Goal: Navigation & Orientation: Find specific page/section

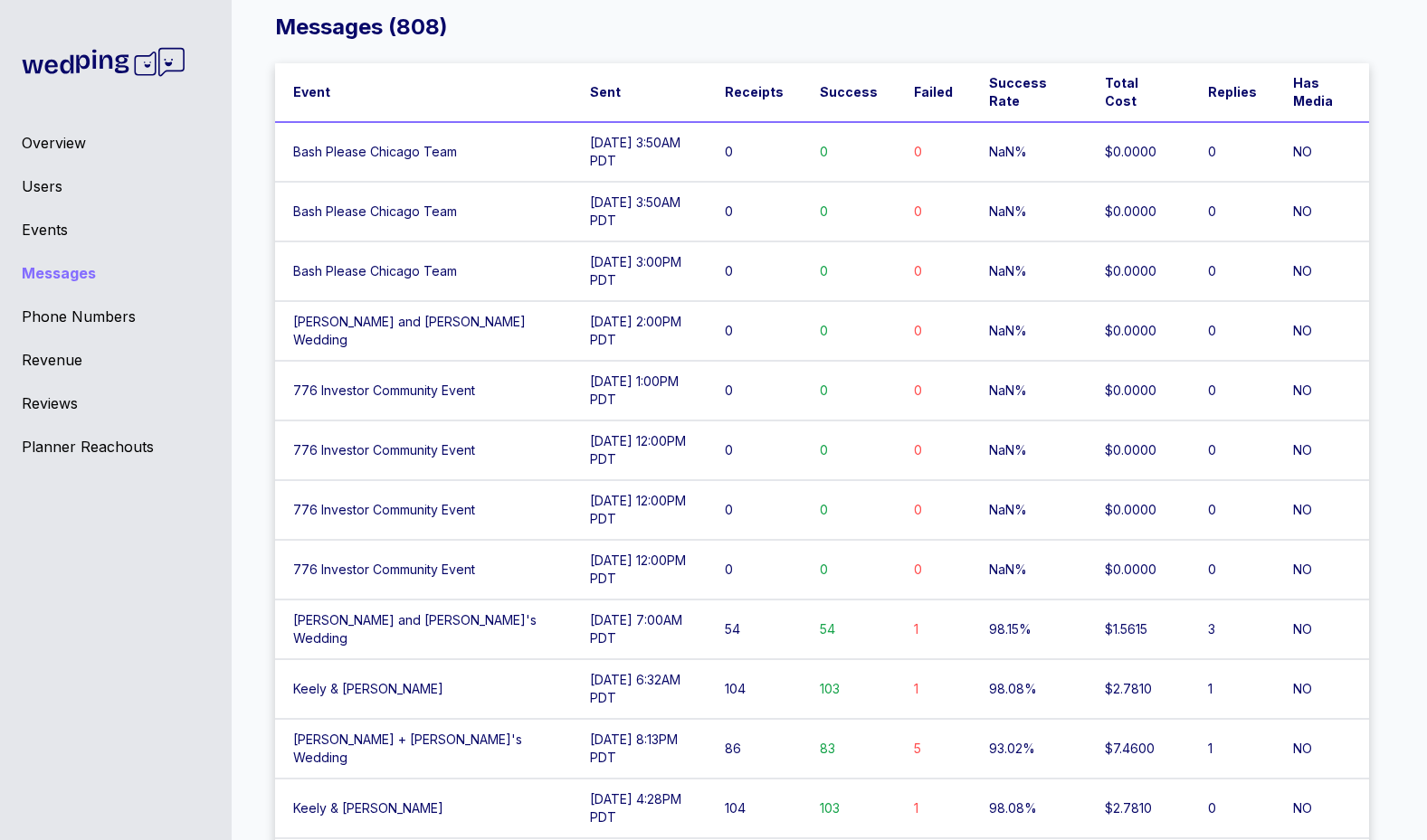
scroll to position [30, 0]
click at [382, 145] on td "Bash Please Chicago Team" at bounding box center [423, 153] width 297 height 60
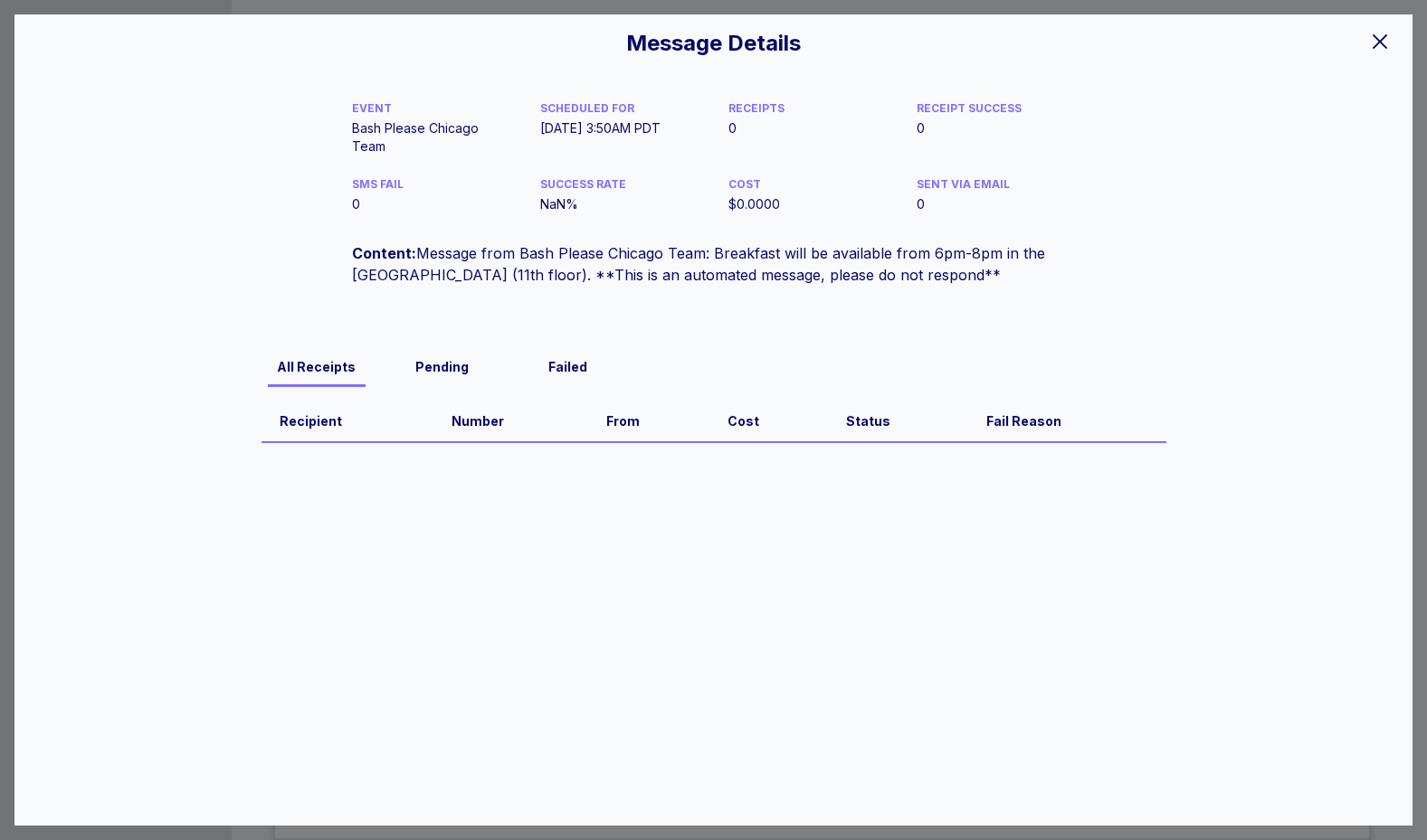
click at [1385, 38] on icon at bounding box center [1380, 42] width 22 height 22
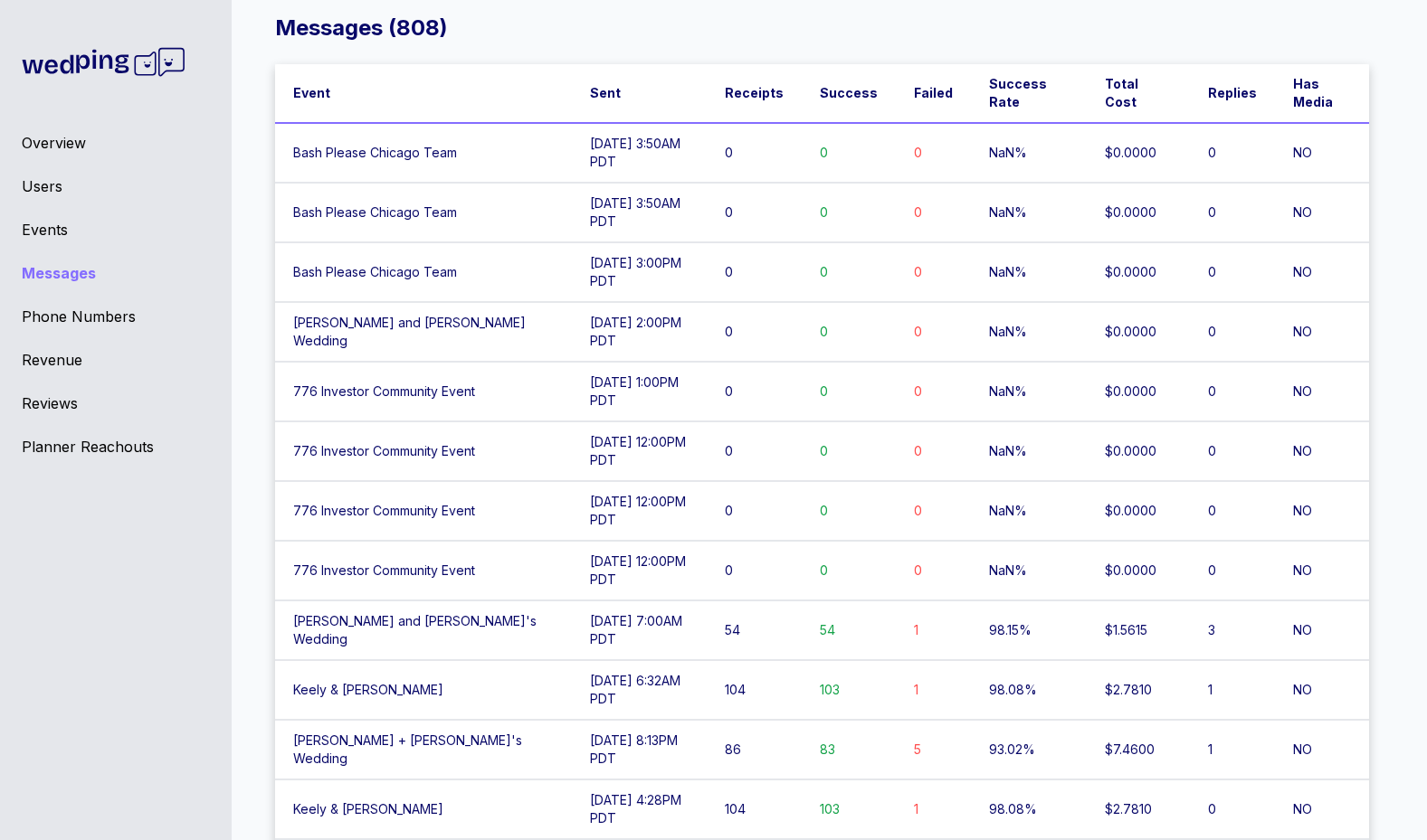
click at [580, 295] on td "09/15/25 at 3:00PM PDT" at bounding box center [639, 273] width 135 height 60
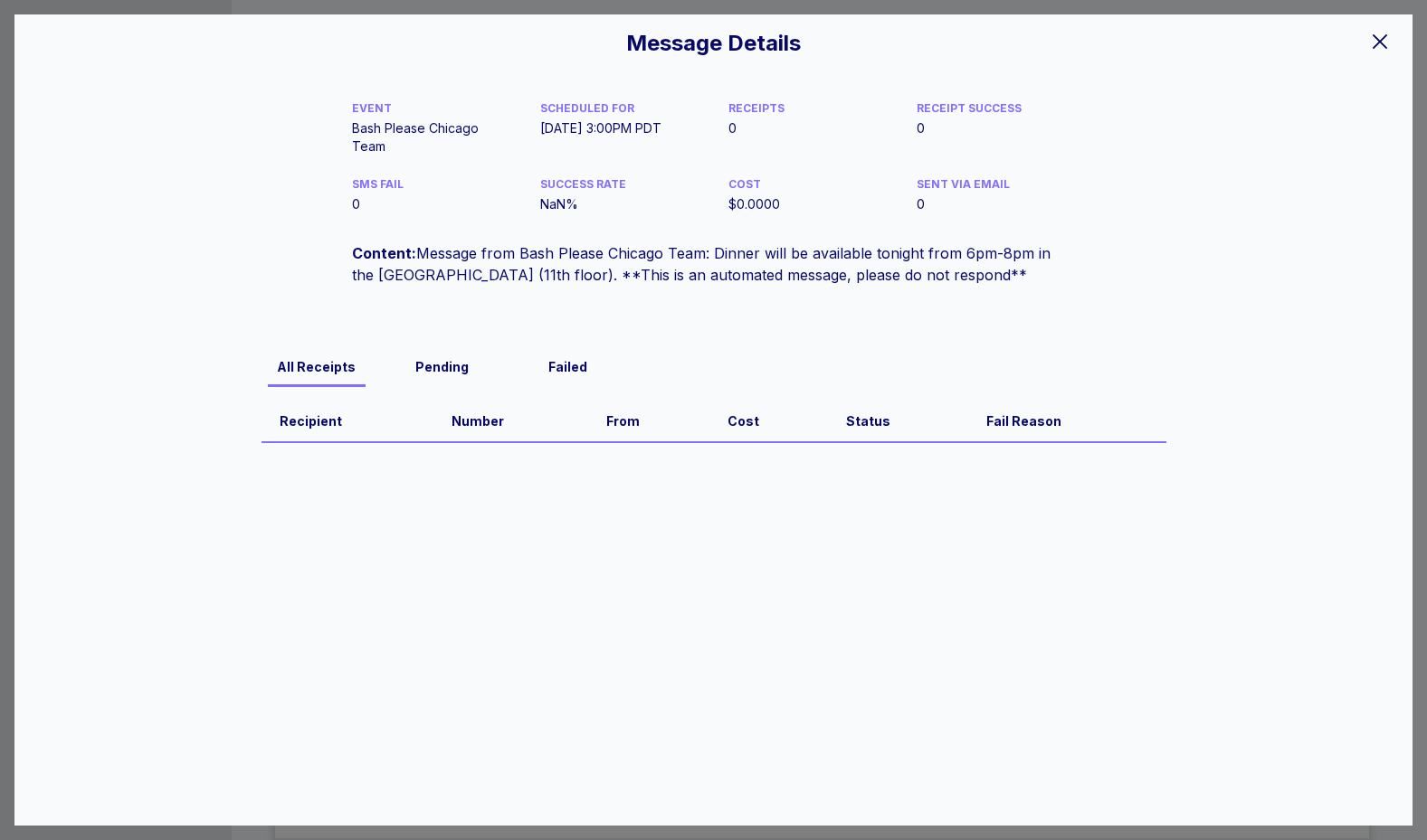
click at [1367, 39] on div at bounding box center [1380, 41] width 36 height 38
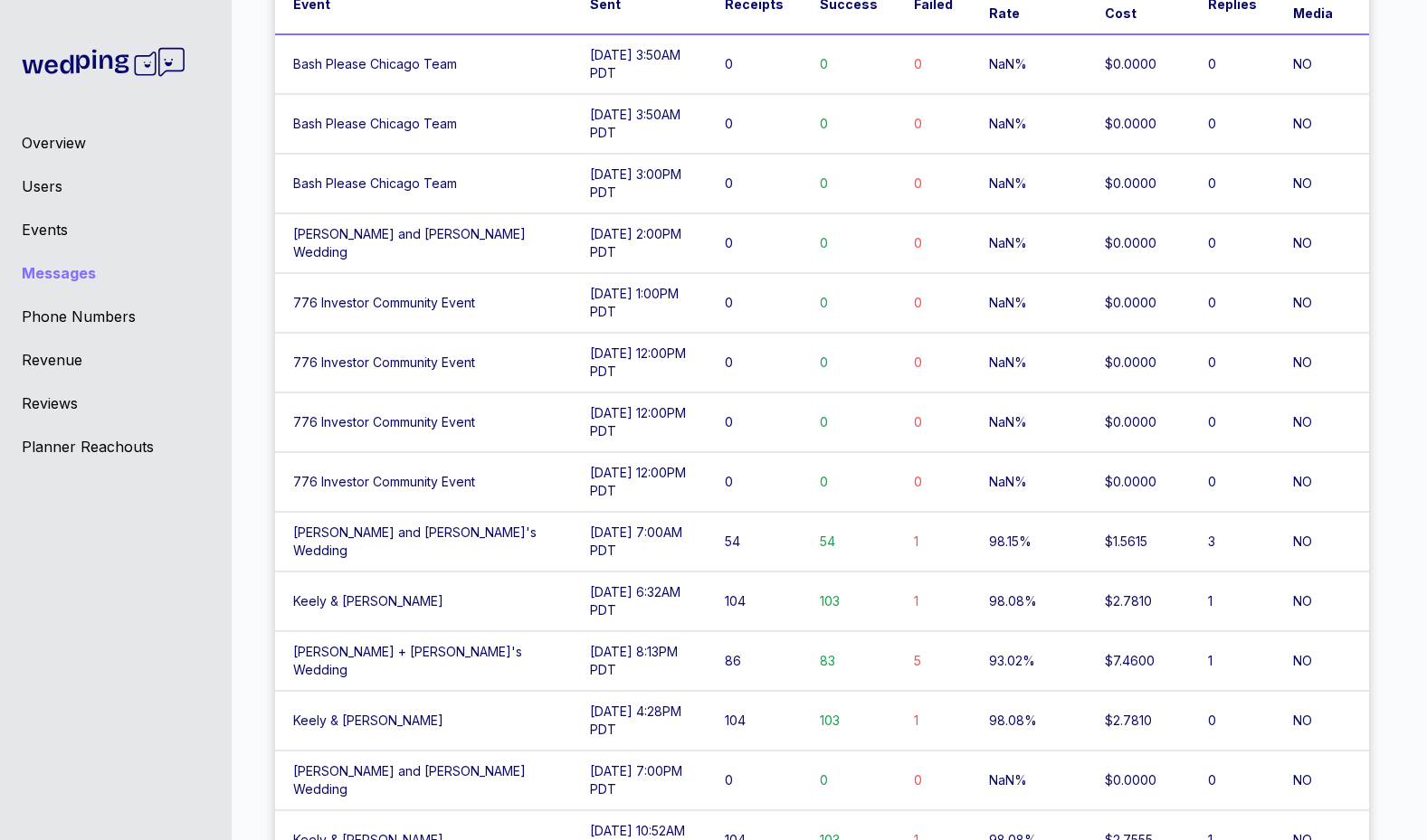
scroll to position [184, 0]
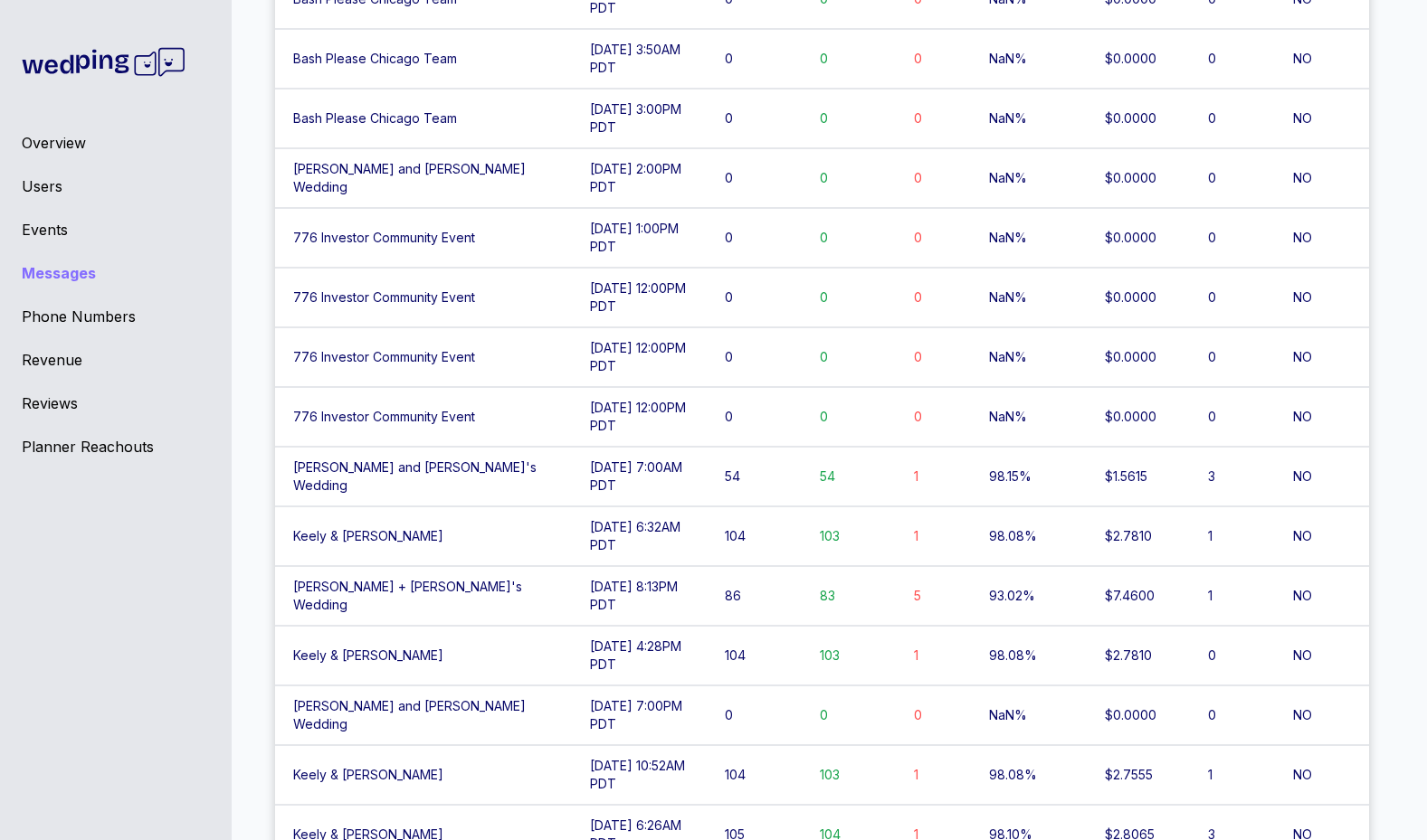
click at [696, 350] on td "09/15/25 at 12:00PM PDT" at bounding box center [639, 358] width 135 height 60
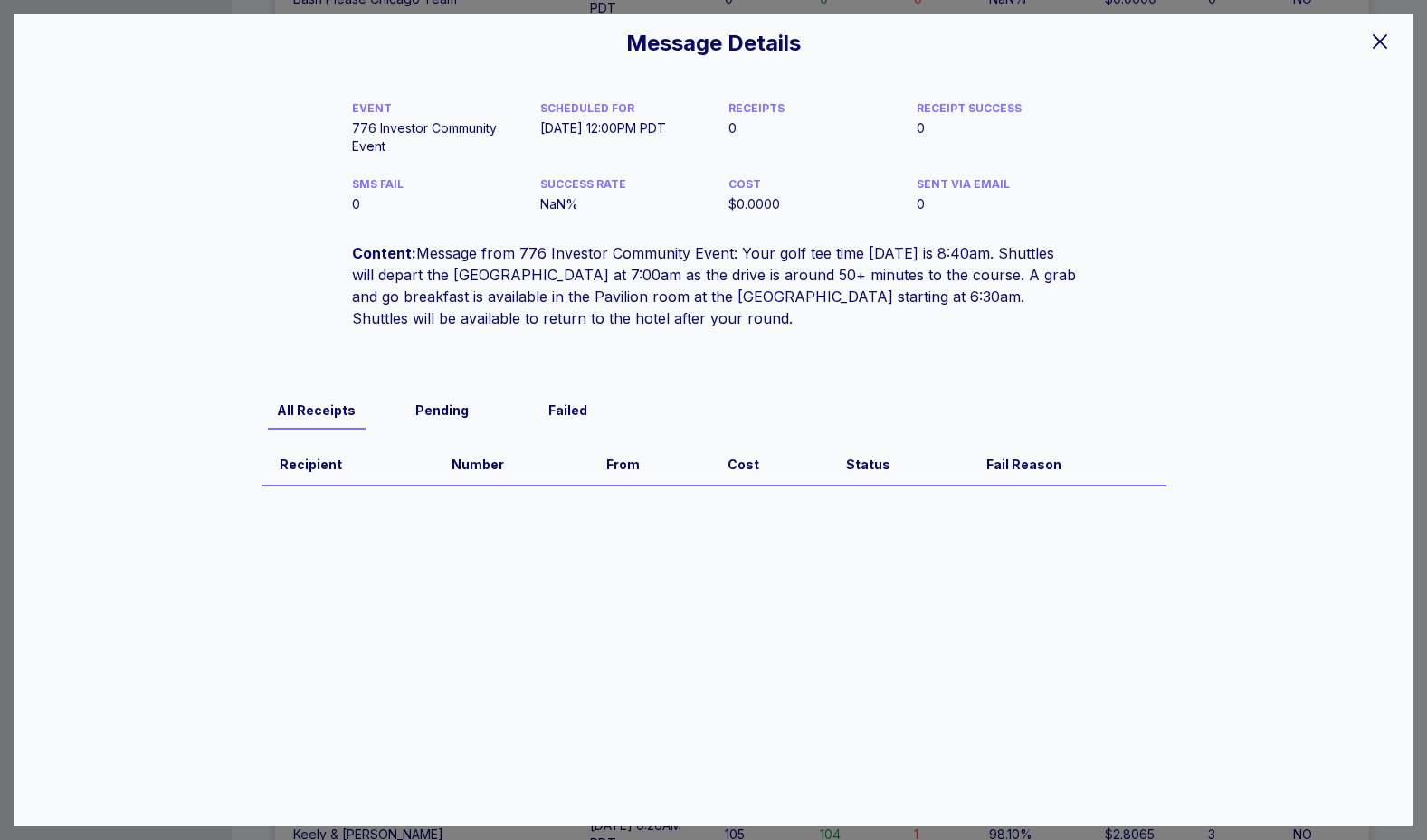
click at [1375, 44] on icon at bounding box center [1380, 41] width 14 height 14
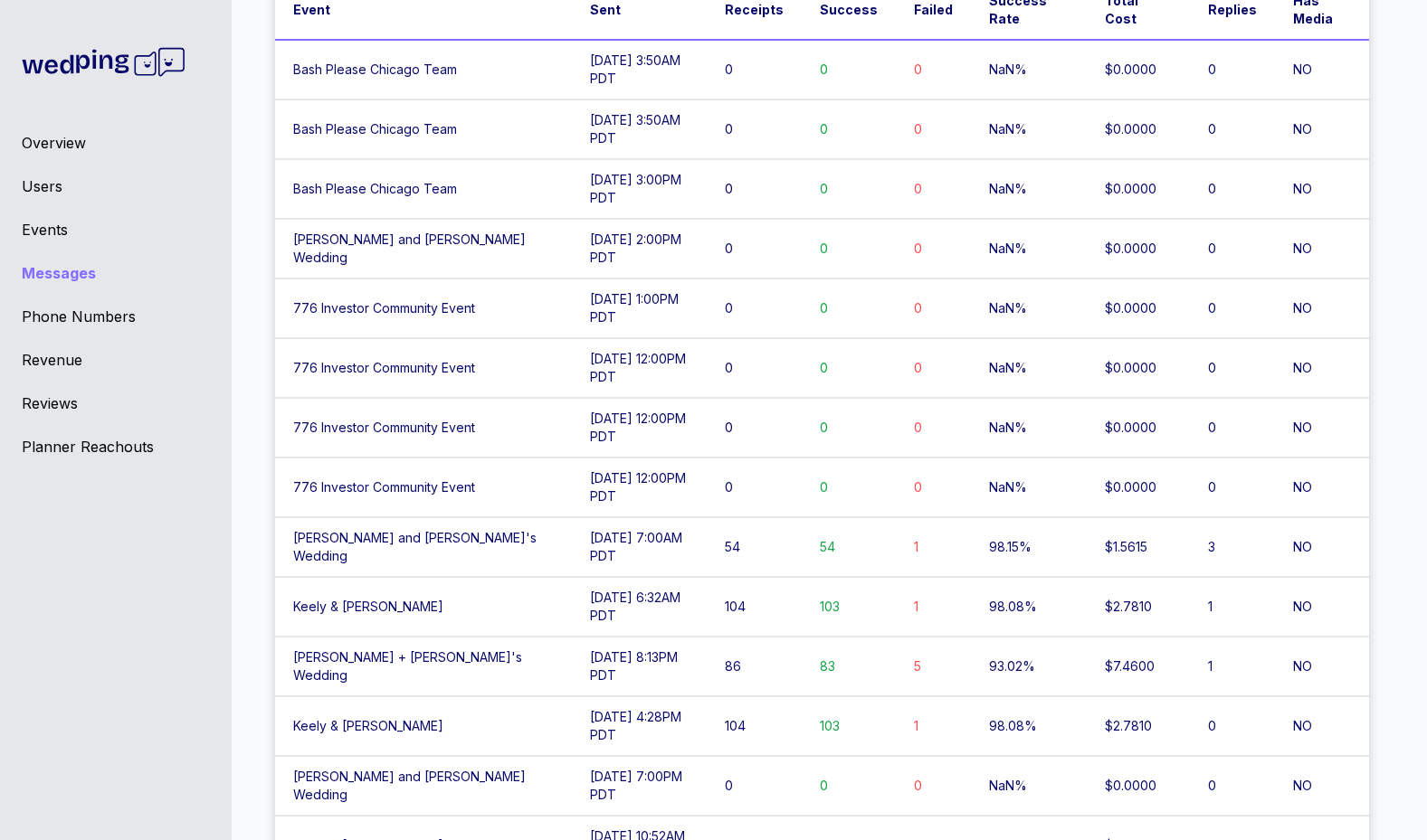
scroll to position [115, 0]
click at [530, 319] on td "776 Investor Community Event" at bounding box center [423, 307] width 297 height 60
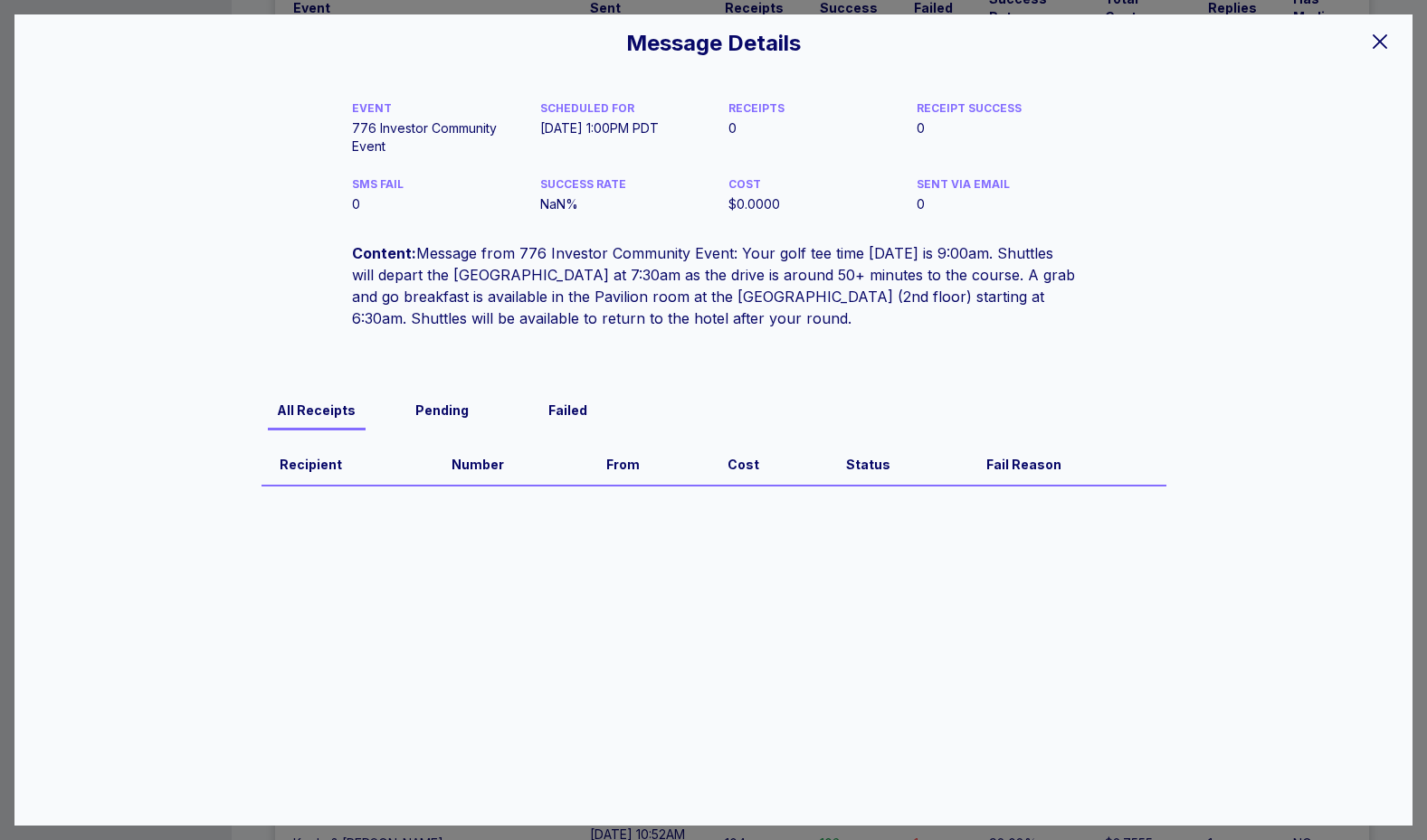
click at [1374, 47] on icon at bounding box center [1380, 42] width 22 height 22
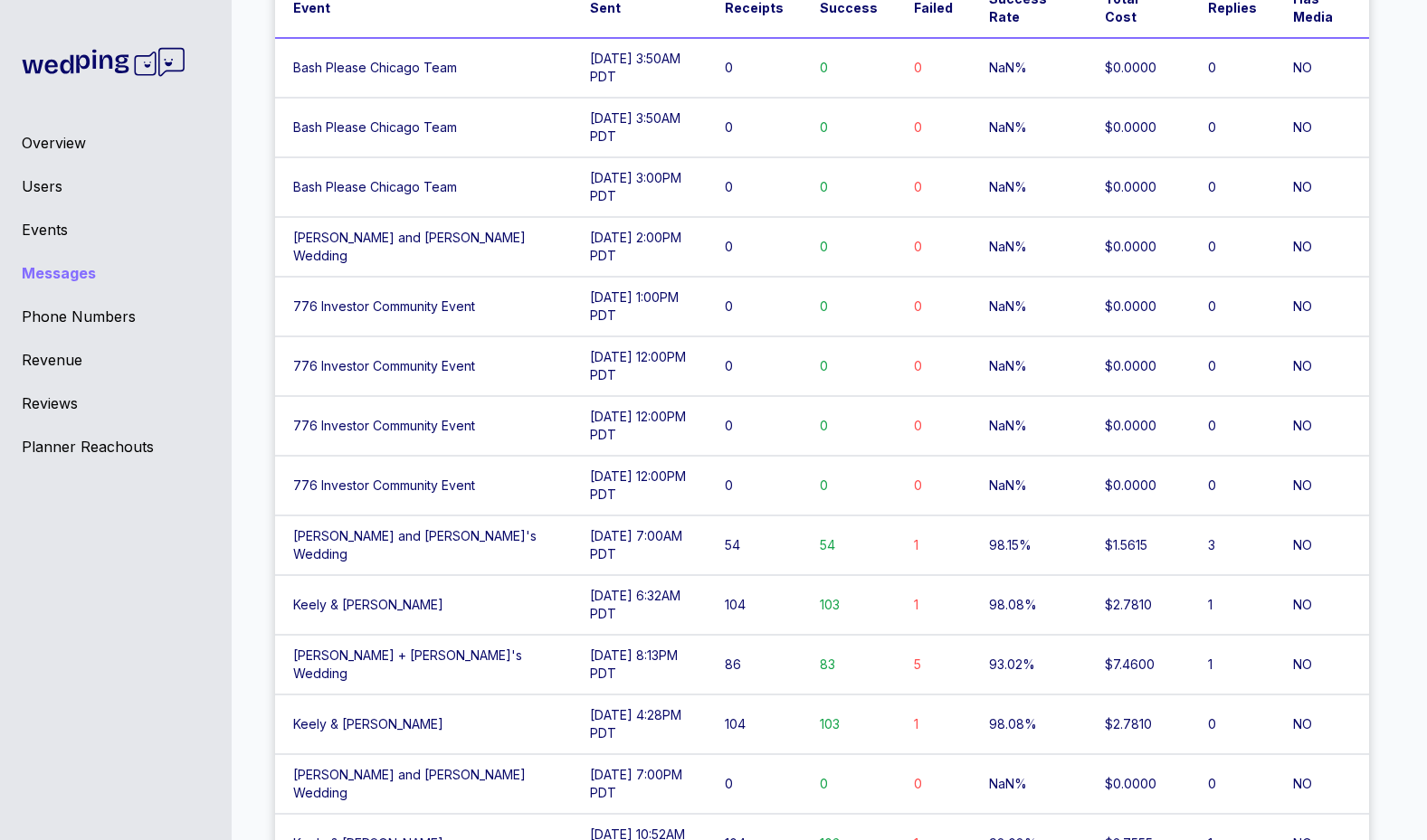
click at [398, 310] on td "776 Investor Community Event" at bounding box center [423, 307] width 297 height 60
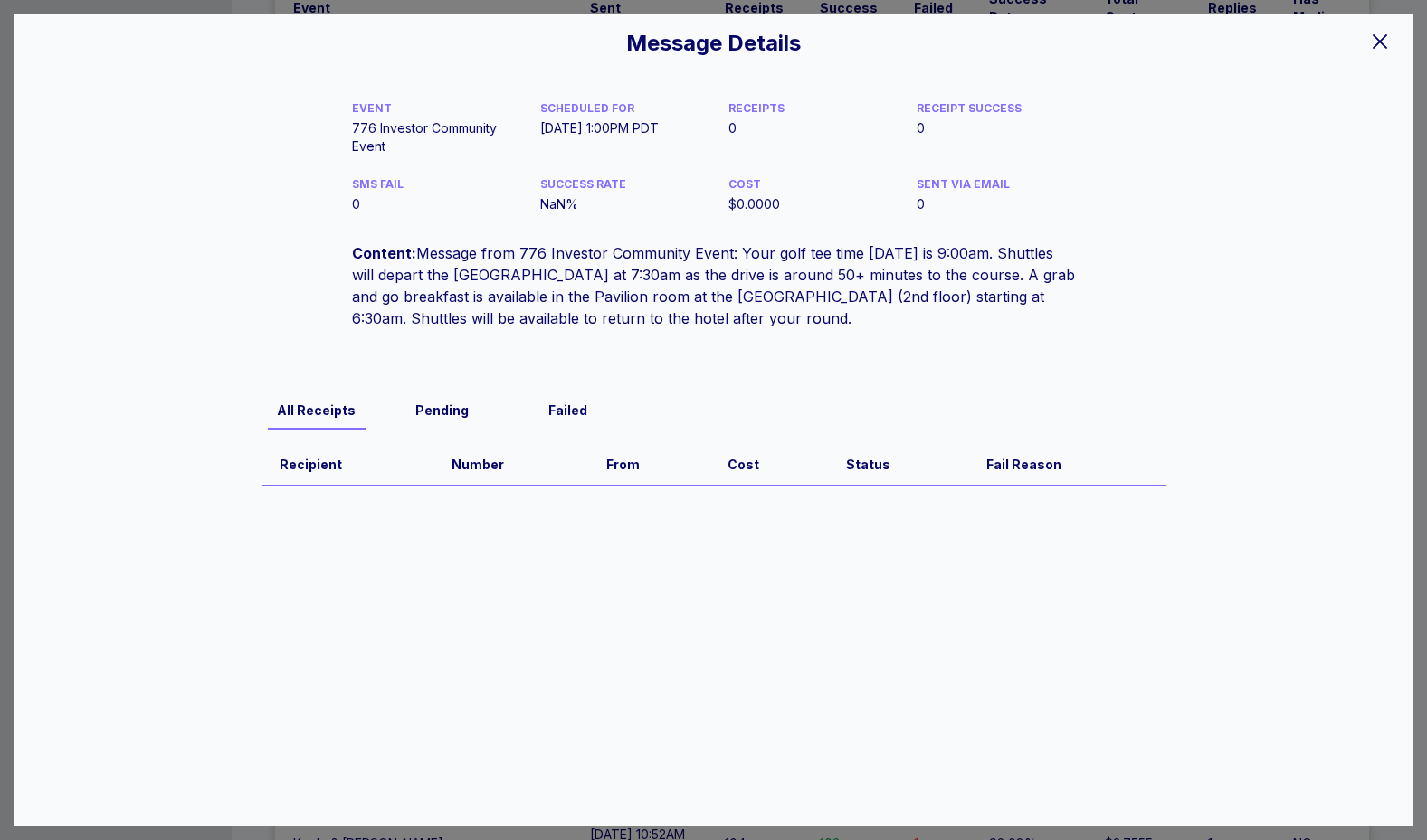
click at [474, 11] on div "Message Details EVENT 776 Investor Community Event SCHEDULED FOR 09/15/25 at 1:…" at bounding box center [714, 420] width 1427 height 840
click at [304, 8] on div "Message Details EVENT 776 Investor Community Event SCHEDULED FOR 09/15/25 at 1:…" at bounding box center [714, 420] width 1427 height 840
click at [1365, 43] on div at bounding box center [1380, 41] width 36 height 38
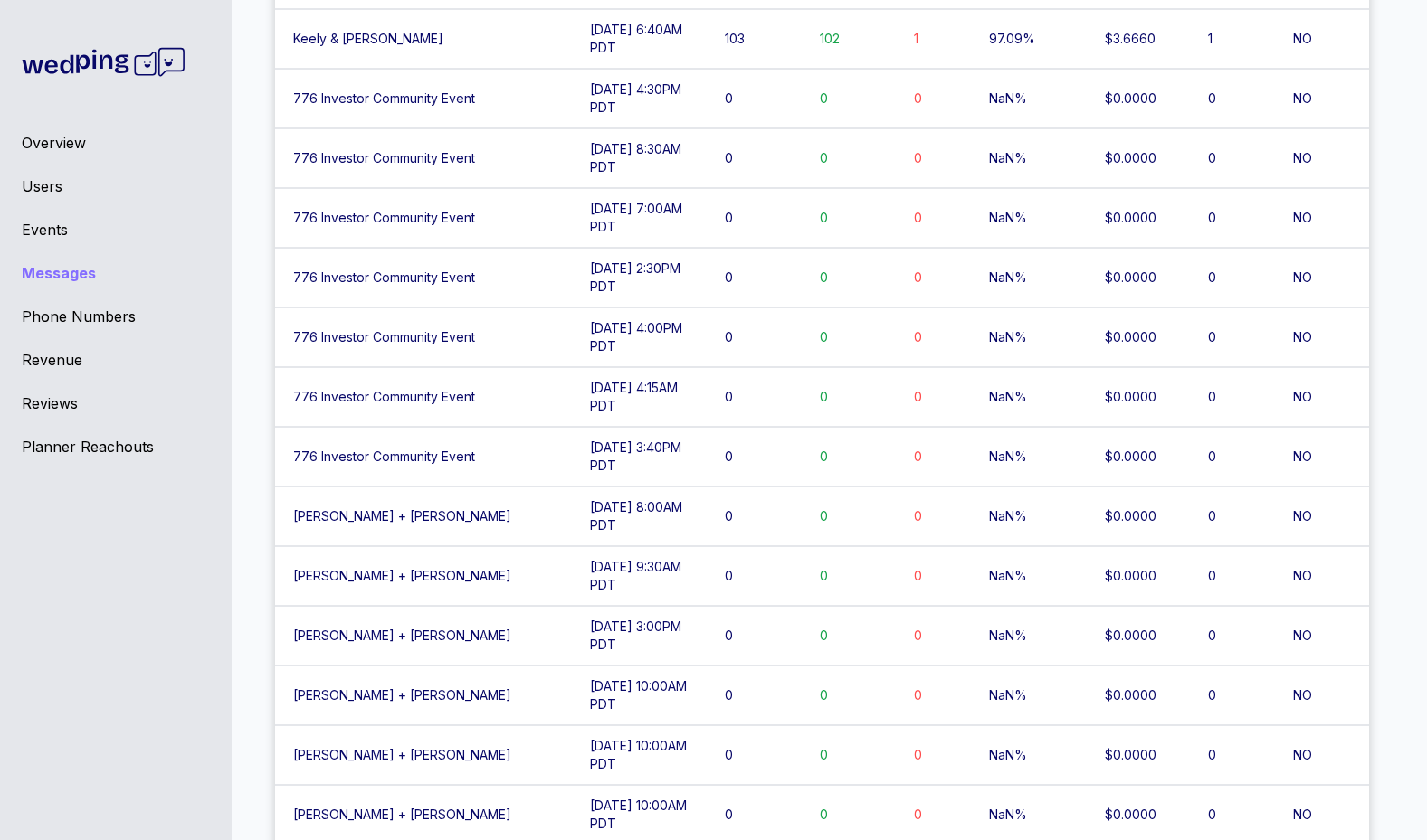
scroll to position [1238, 0]
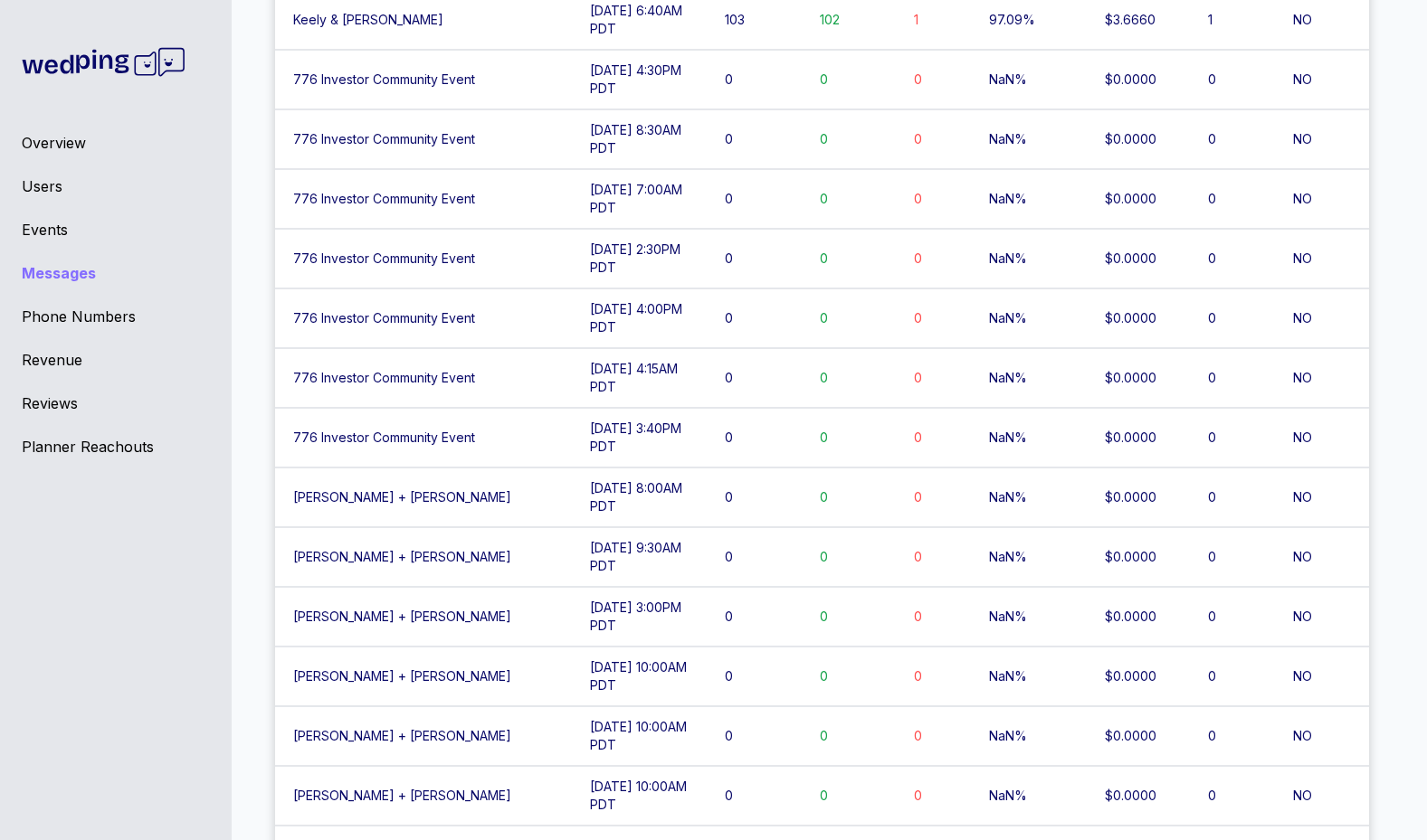
click at [499, 321] on td "776 Investor Community Event" at bounding box center [423, 319] width 297 height 60
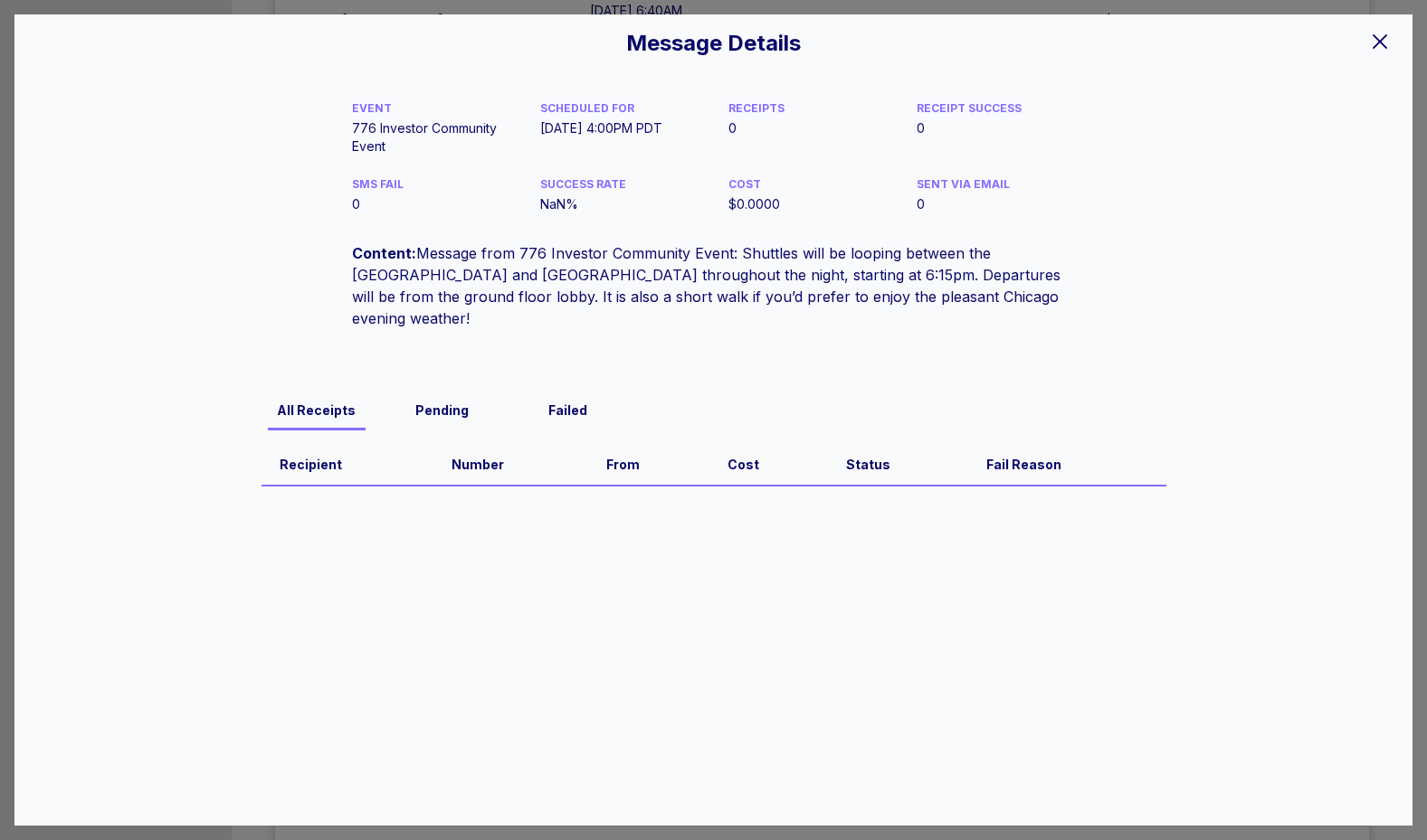
click at [1377, 34] on icon at bounding box center [1380, 42] width 22 height 22
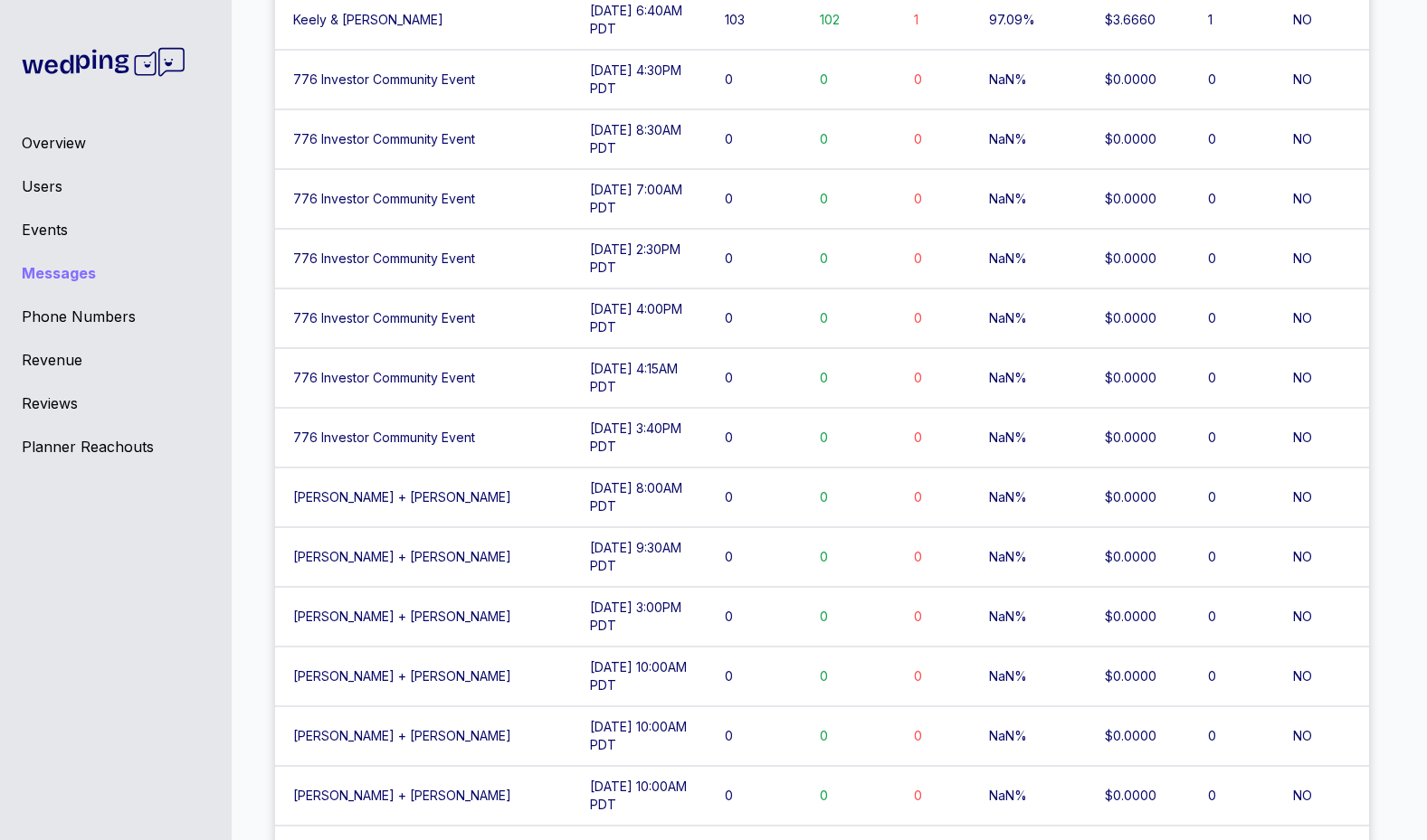
click at [42, 223] on div "Events" at bounding box center [116, 230] width 188 height 22
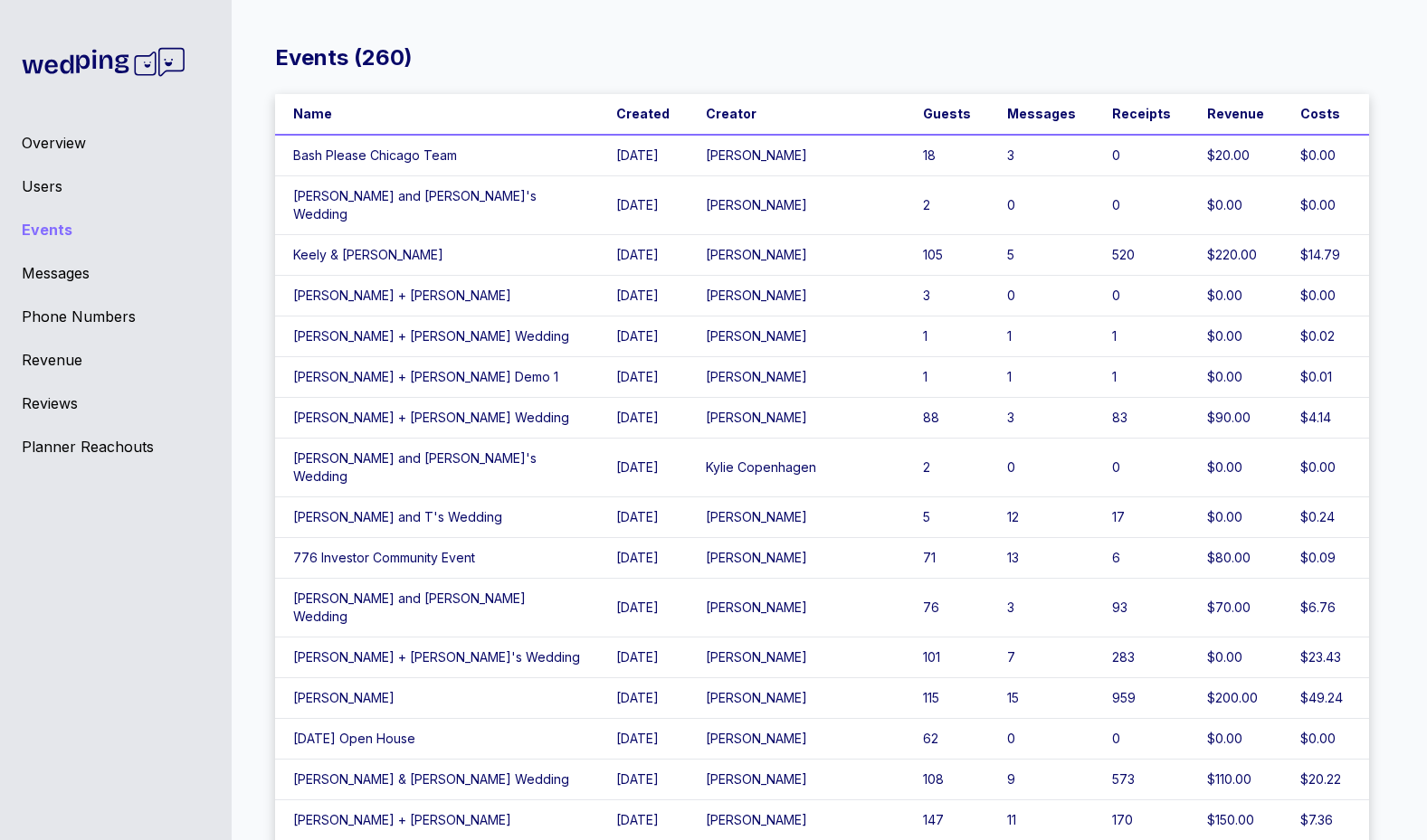
click at [54, 356] on div "Revenue" at bounding box center [116, 360] width 188 height 22
